Goal: Task Accomplishment & Management: Use online tool/utility

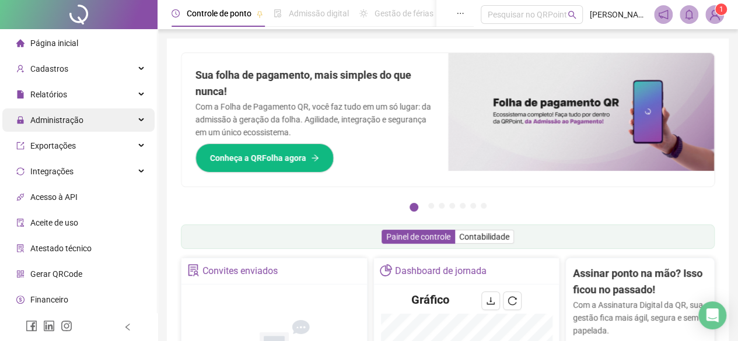
click at [54, 120] on span "Administração" at bounding box center [56, 119] width 53 height 9
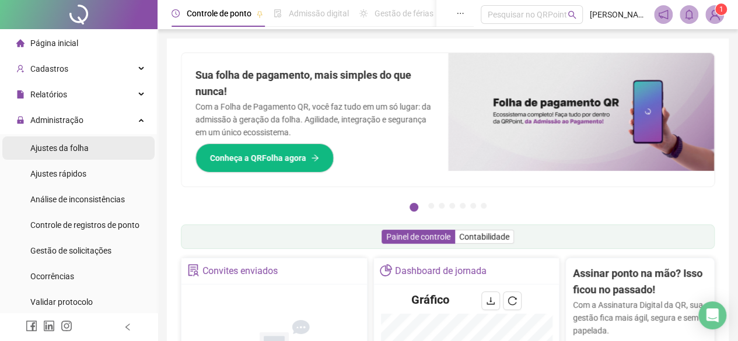
click at [52, 153] on span "Ajustes da folha" at bounding box center [59, 147] width 58 height 9
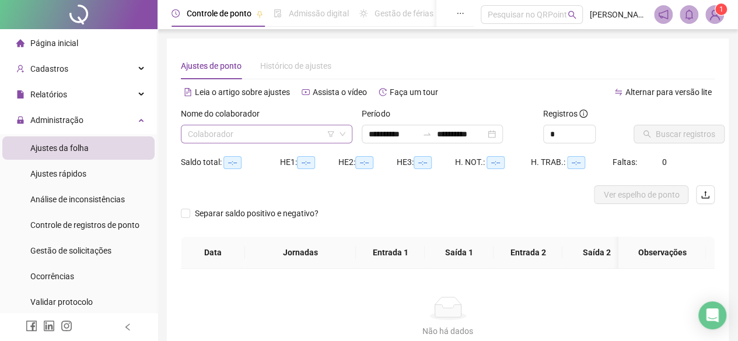
click at [251, 129] on input "search" at bounding box center [261, 133] width 147 height 17
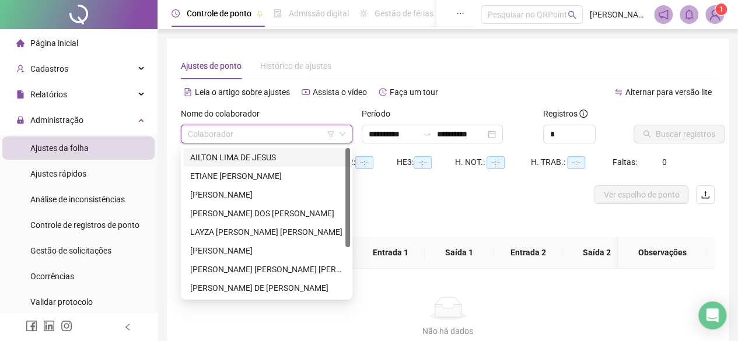
click at [233, 162] on div "AILTON LIMA DE JESUS" at bounding box center [266, 157] width 153 height 13
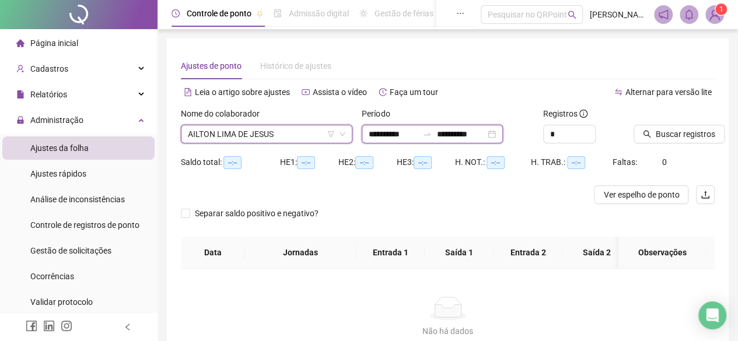
click at [475, 136] on input "**********" at bounding box center [460, 134] width 49 height 13
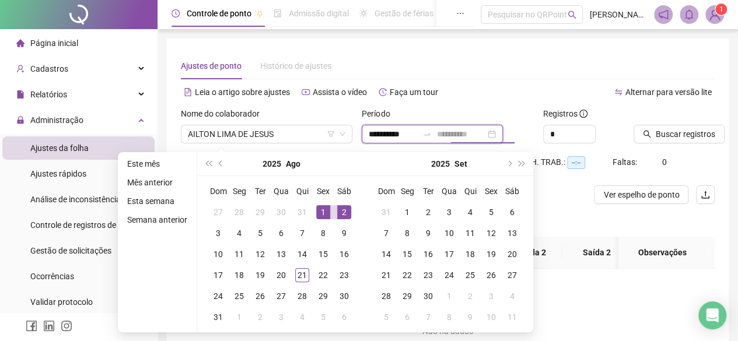
type input "**********"
click at [321, 211] on div "1" at bounding box center [323, 212] width 14 height 14
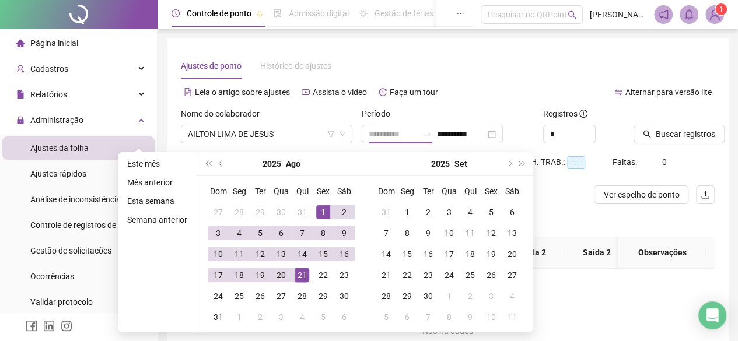
click at [295, 275] on div "21" at bounding box center [302, 275] width 14 height 14
type input "**********"
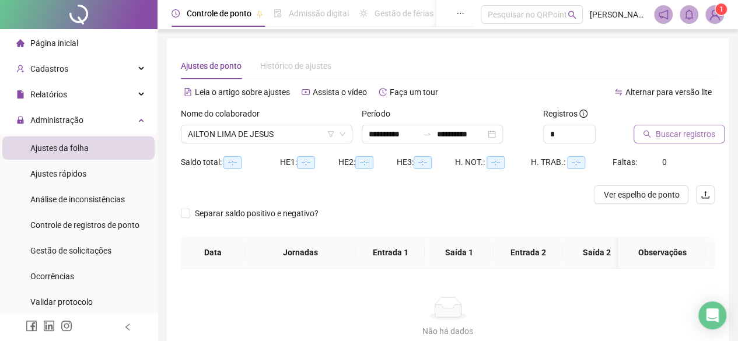
click at [696, 136] on span "Buscar registros" at bounding box center [684, 134] width 59 height 13
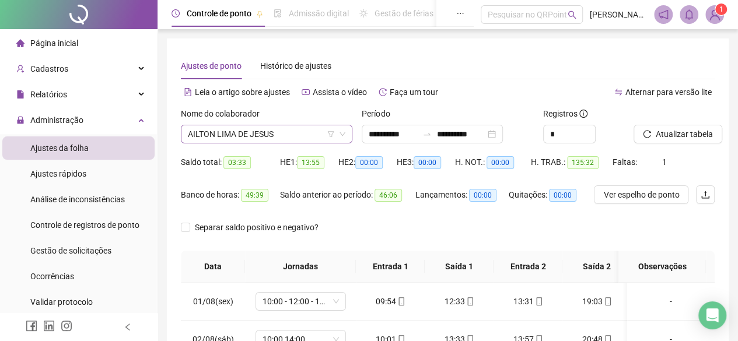
click at [285, 136] on span "AILTON LIMA DE JESUS" at bounding box center [266, 133] width 157 height 17
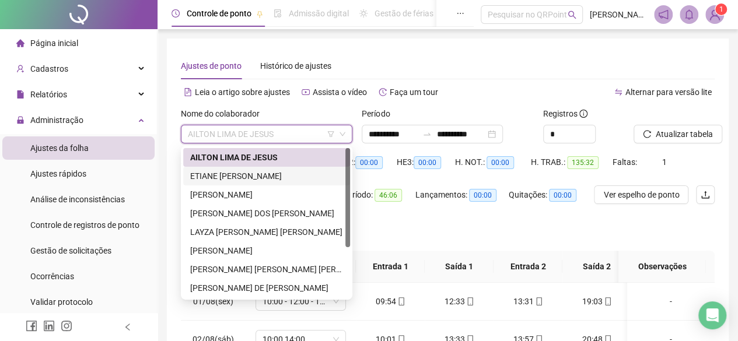
click at [265, 178] on div "ETIANE [PERSON_NAME]" at bounding box center [266, 176] width 153 height 13
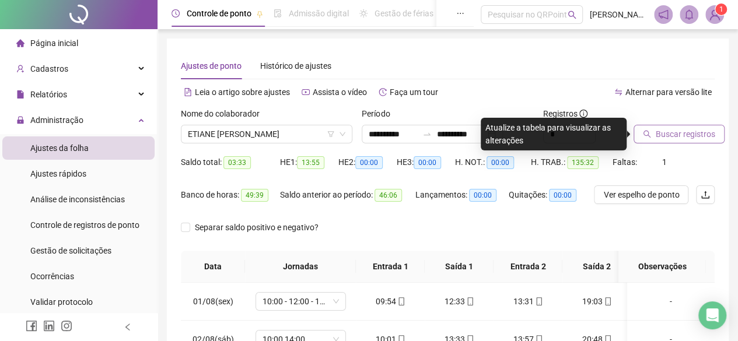
click at [702, 135] on span "Buscar registros" at bounding box center [684, 134] width 59 height 13
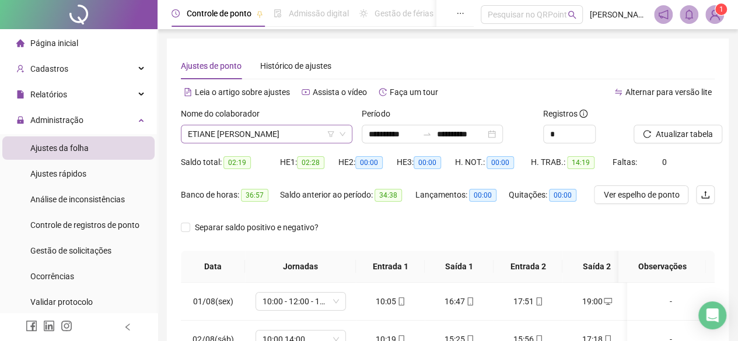
click at [286, 141] on span "ETIANE [PERSON_NAME]" at bounding box center [266, 133] width 157 height 17
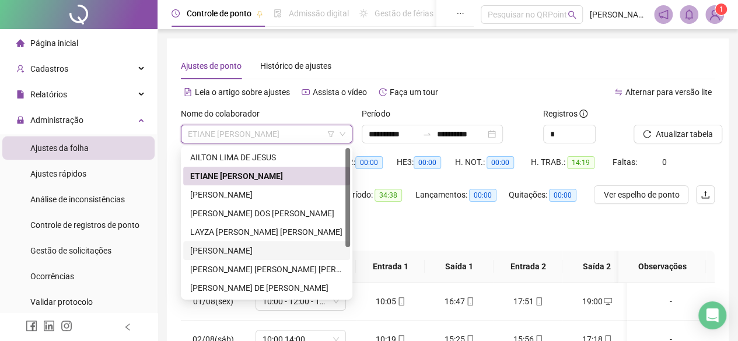
click at [270, 246] on div "[PERSON_NAME]" at bounding box center [266, 250] width 153 height 13
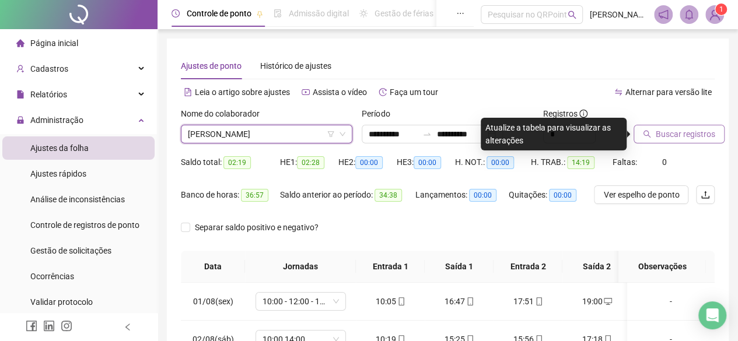
click at [669, 135] on span "Buscar registros" at bounding box center [684, 134] width 59 height 13
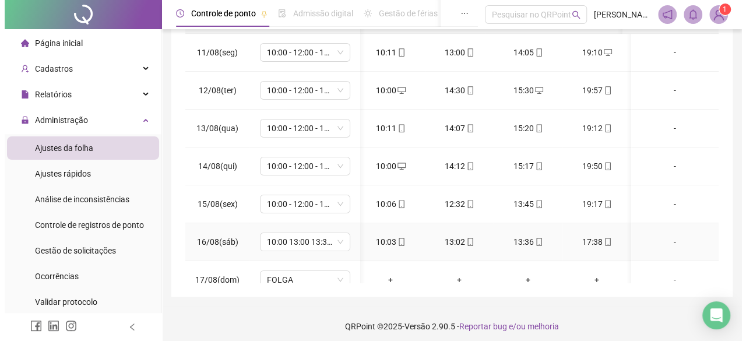
scroll to position [21, 0]
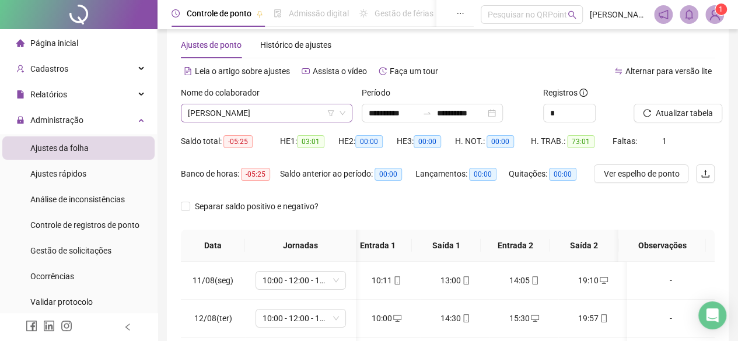
click at [299, 106] on span "[PERSON_NAME]" at bounding box center [266, 112] width 157 height 17
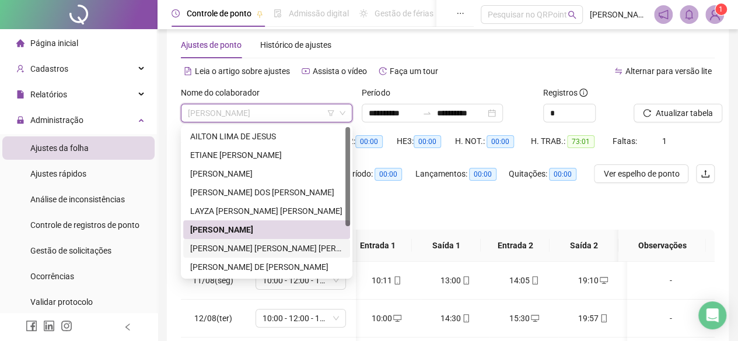
click at [270, 252] on div "[PERSON_NAME] [PERSON_NAME] [PERSON_NAME]" at bounding box center [266, 248] width 153 height 13
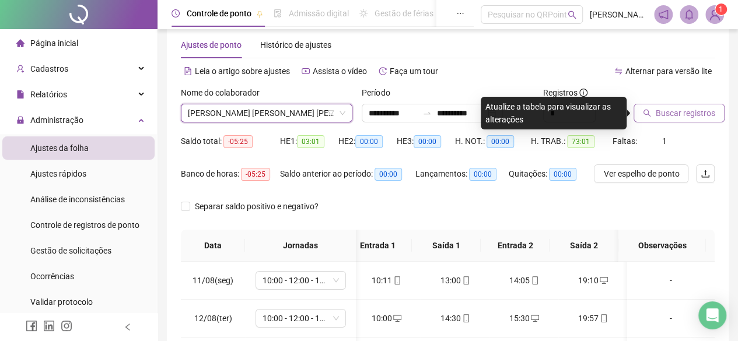
click at [646, 117] on button "Buscar registros" at bounding box center [678, 113] width 91 height 19
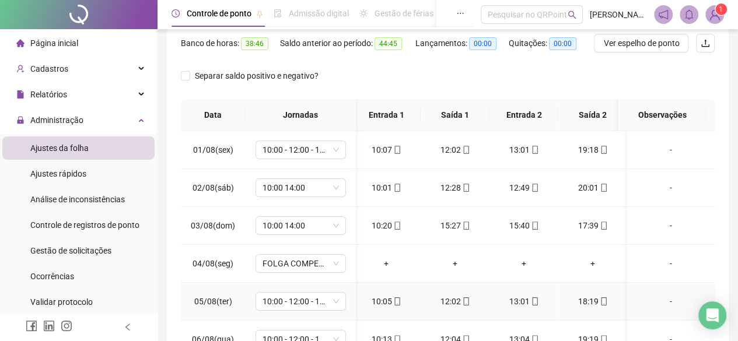
scroll to position [0, 0]
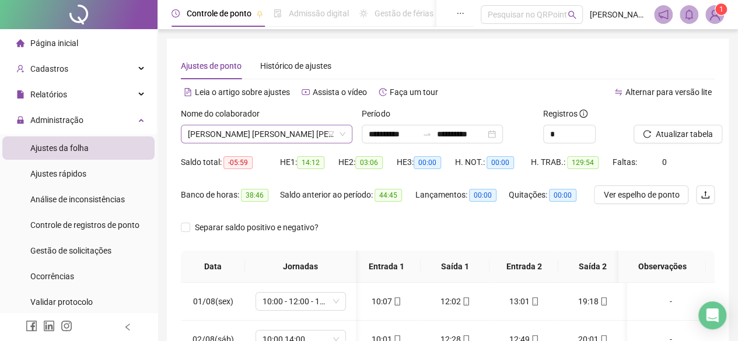
click at [315, 131] on span "[PERSON_NAME] [PERSON_NAME] [PERSON_NAME]" at bounding box center [266, 133] width 157 height 17
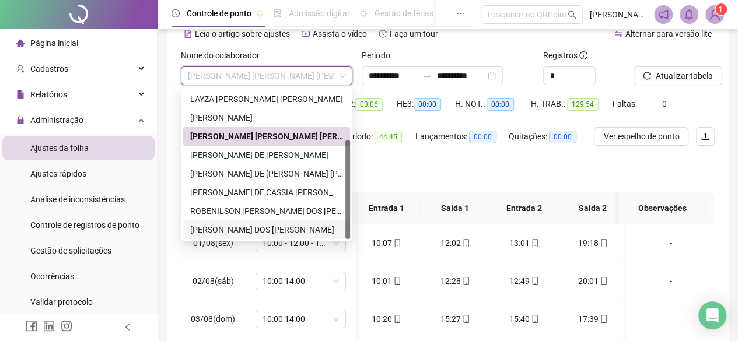
click at [282, 231] on div "[PERSON_NAME] DOS [PERSON_NAME]" at bounding box center [266, 229] width 153 height 13
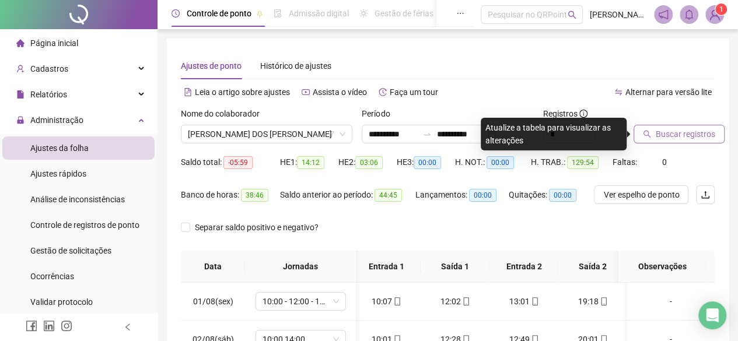
click at [702, 134] on span "Buscar registros" at bounding box center [684, 134] width 59 height 13
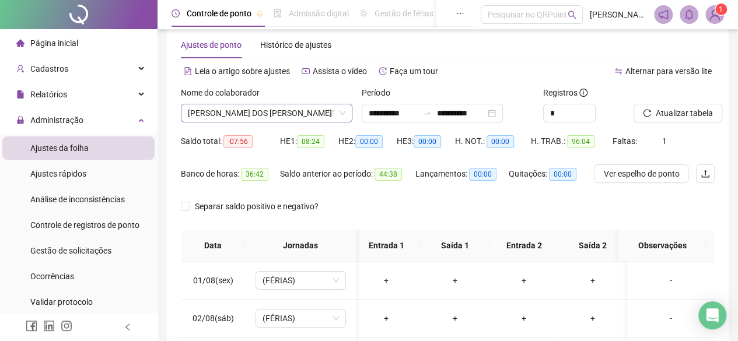
click at [312, 106] on span "[PERSON_NAME] DOS [PERSON_NAME]" at bounding box center [266, 112] width 157 height 17
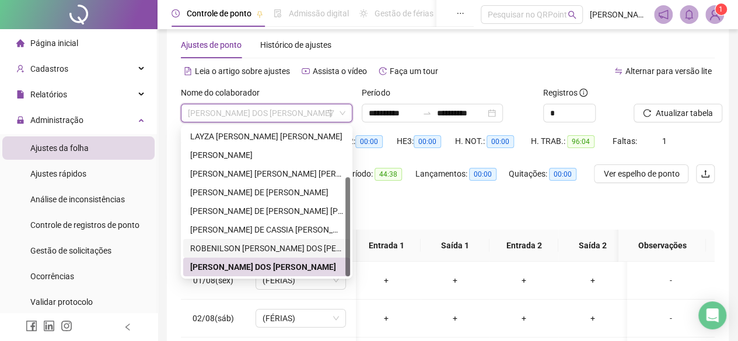
click at [267, 249] on div "ROBENILSON [PERSON_NAME] DOS [PERSON_NAME]" at bounding box center [266, 248] width 153 height 13
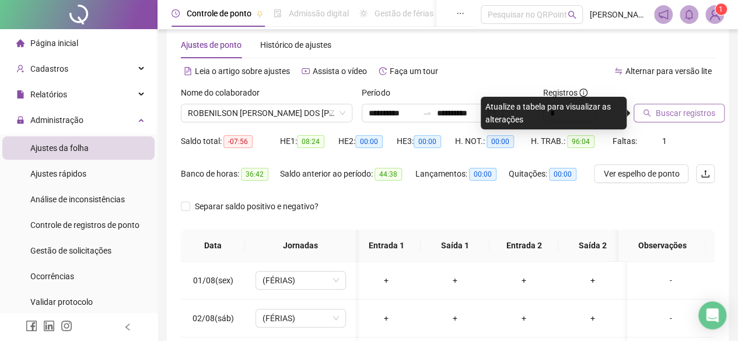
click at [682, 115] on span "Buscar registros" at bounding box center [684, 113] width 59 height 13
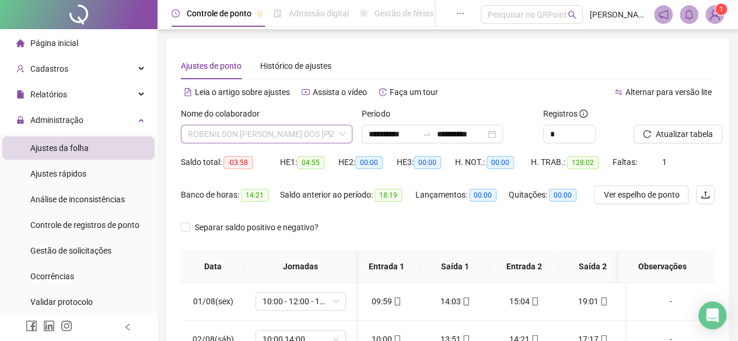
click at [278, 141] on span "ROBENILSON [PERSON_NAME] DOS [PERSON_NAME]" at bounding box center [266, 133] width 157 height 17
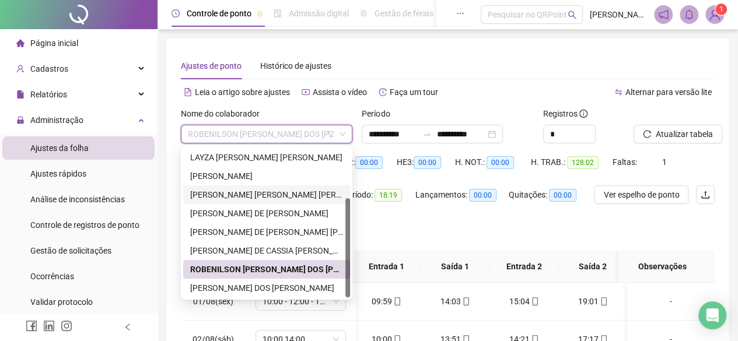
click at [262, 198] on div "[PERSON_NAME] [PERSON_NAME] [PERSON_NAME]" at bounding box center [266, 194] width 153 height 13
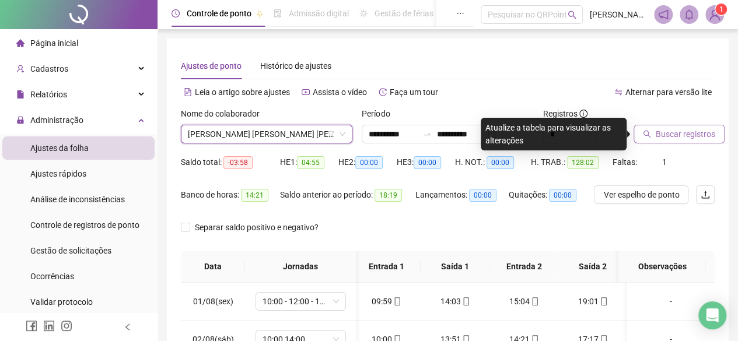
click at [651, 135] on button "Buscar registros" at bounding box center [678, 134] width 91 height 19
